Goal: Find contact information: Find contact information

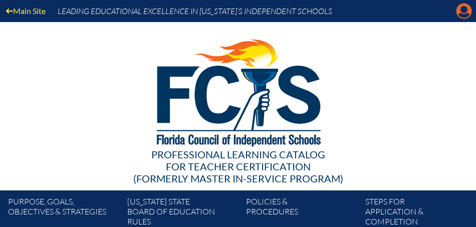
click at [463, 14] on icon "Manage account" at bounding box center [464, 11] width 16 height 16
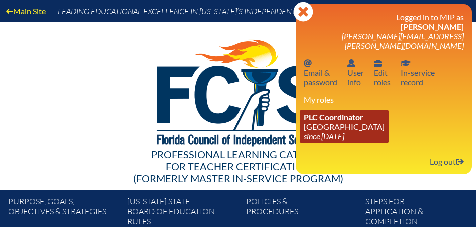
click at [356, 114] on link "PLC Coordinator Saint Andrew’s School since 2008 Aug 1" at bounding box center [344, 126] width 89 height 33
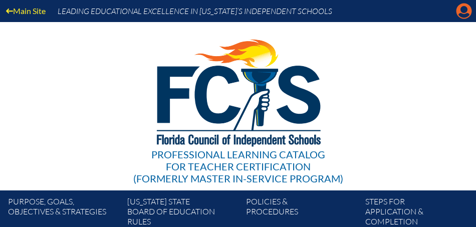
click at [463, 13] on icon at bounding box center [465, 12] width 16 height 16
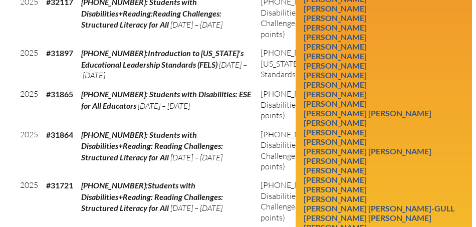
scroll to position [596, 0]
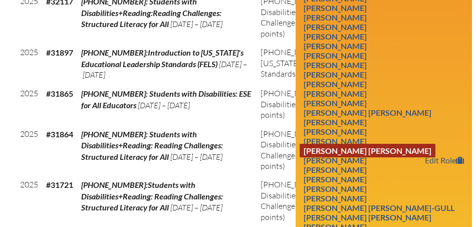
click at [339, 144] on link "[PERSON_NAME] [PERSON_NAME]" at bounding box center [368, 151] width 136 height 14
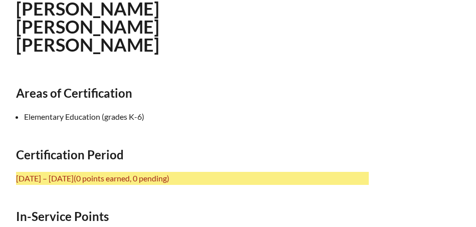
scroll to position [342, 0]
